Goal: Task Accomplishment & Management: Manage account settings

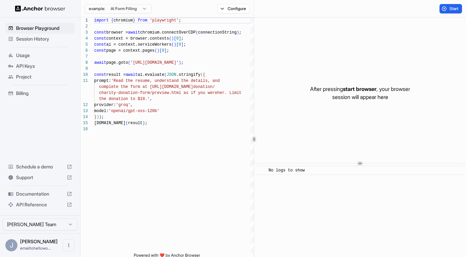
click at [347, 90] on span "start browser" at bounding box center [360, 88] width 34 height 7
click at [30, 67] on span "API Keys" at bounding box center [44, 66] width 56 height 7
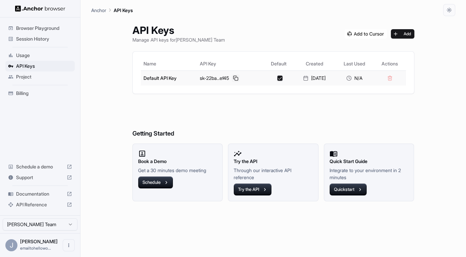
click at [236, 74] on button at bounding box center [235, 78] width 8 height 8
click at [237, 74] on button at bounding box center [235, 78] width 8 height 8
click at [234, 74] on button at bounding box center [235, 78] width 8 height 8
